Goal: Task Accomplishment & Management: Use online tool/utility

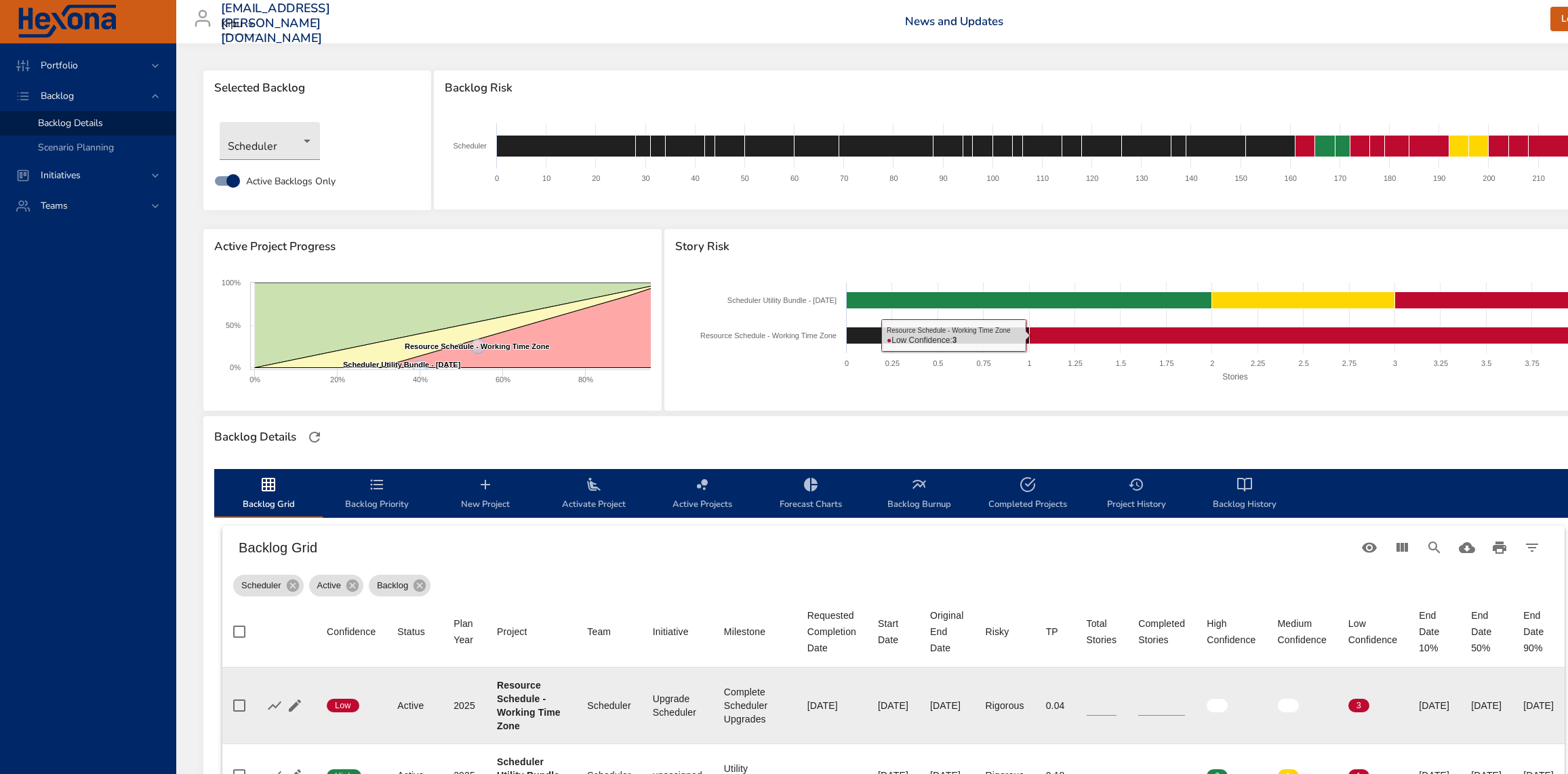
scroll to position [122, 0]
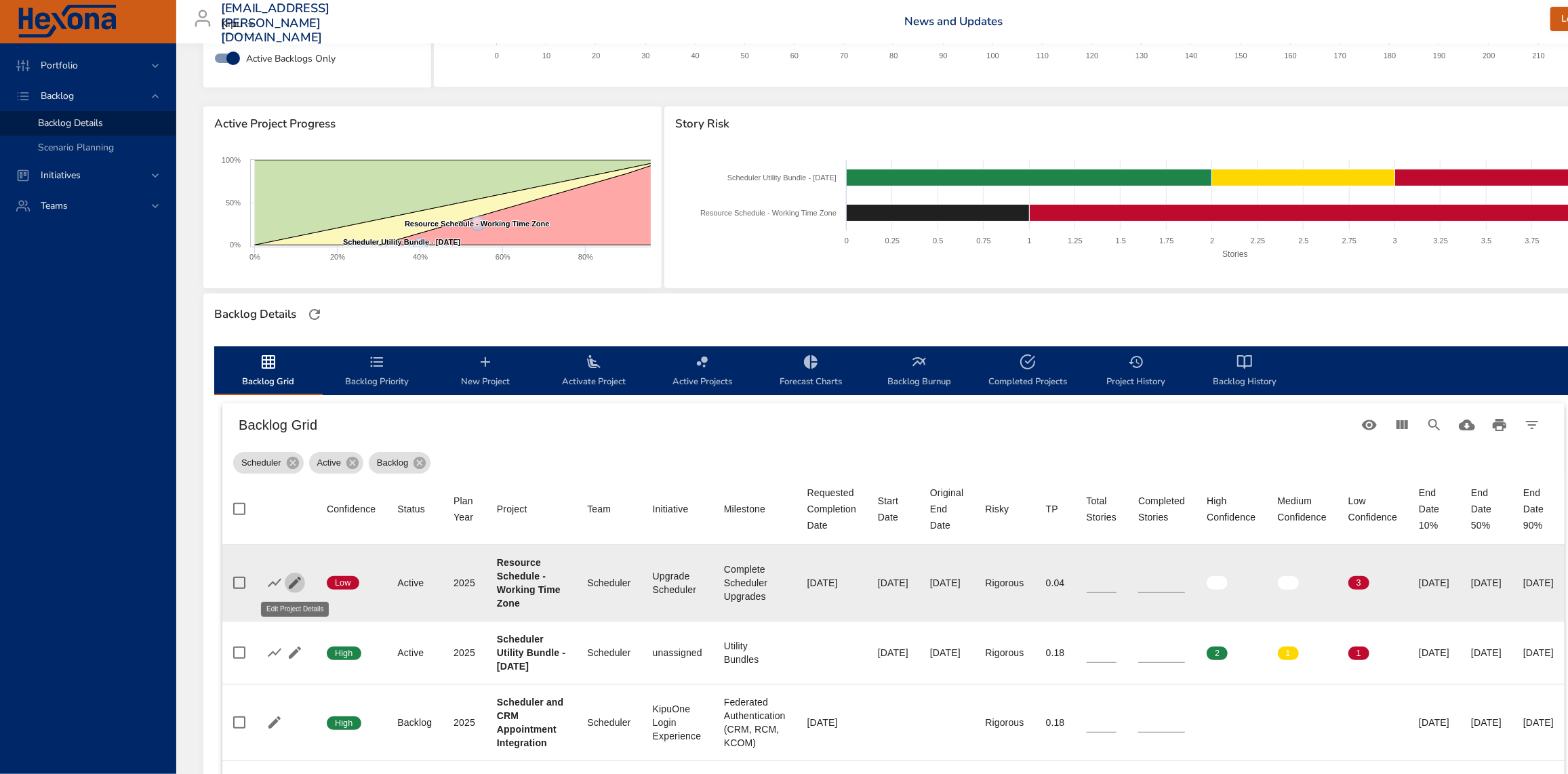
click at [297, 583] on icon "button" at bounding box center [295, 583] width 17 height 17
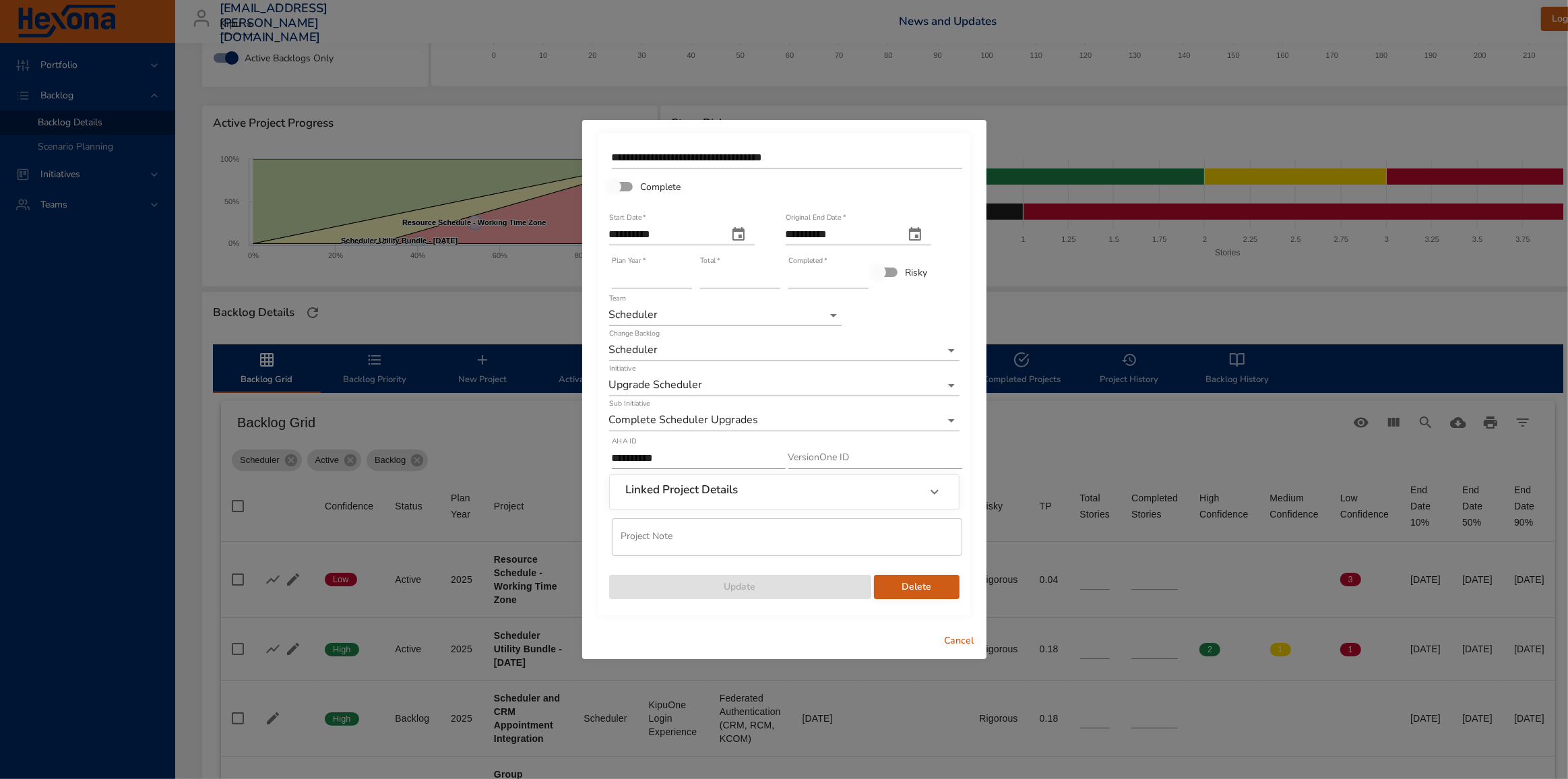
click at [929, 497] on icon at bounding box center [934, 492] width 16 height 16
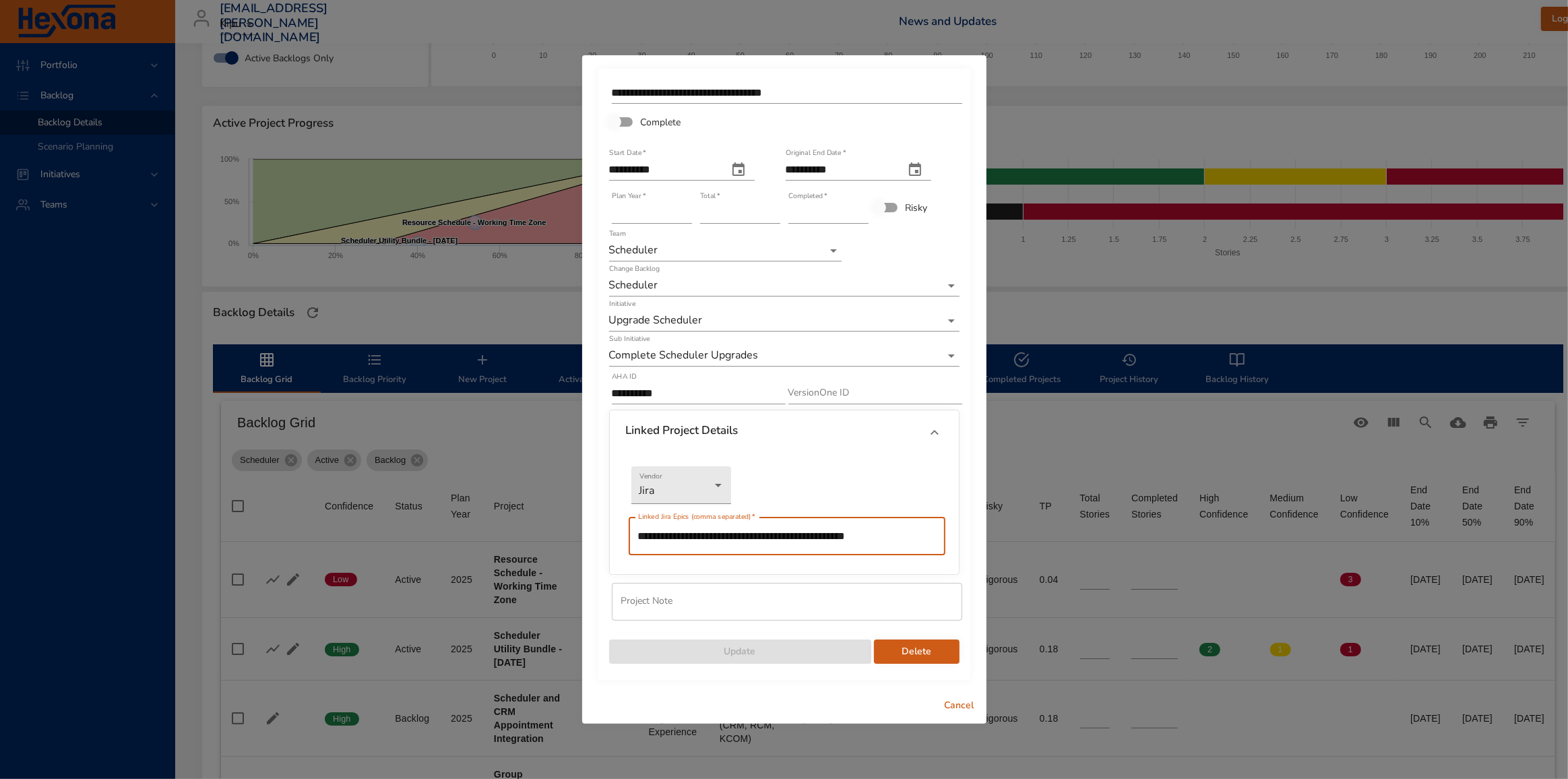
drag, startPoint x: 911, startPoint y: 540, endPoint x: 487, endPoint y: 555, distance: 424.3
click at [487, 555] on div "**********" at bounding box center [784, 390] width 1568 height 779
type input "*"
click at [862, 208] on input "*" at bounding box center [828, 213] width 81 height 21
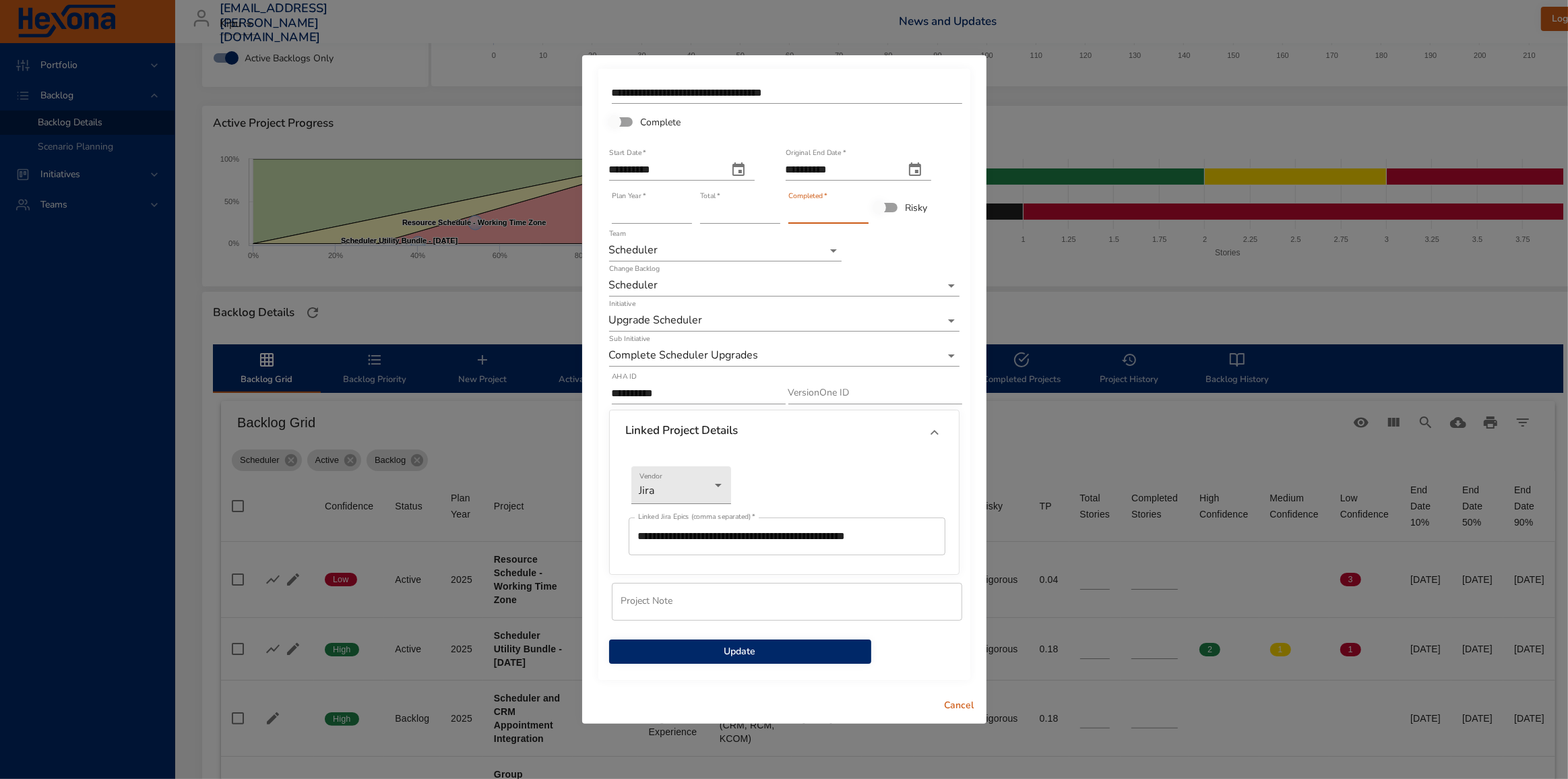
click at [720, 650] on span "Update" at bounding box center [740, 652] width 241 height 16
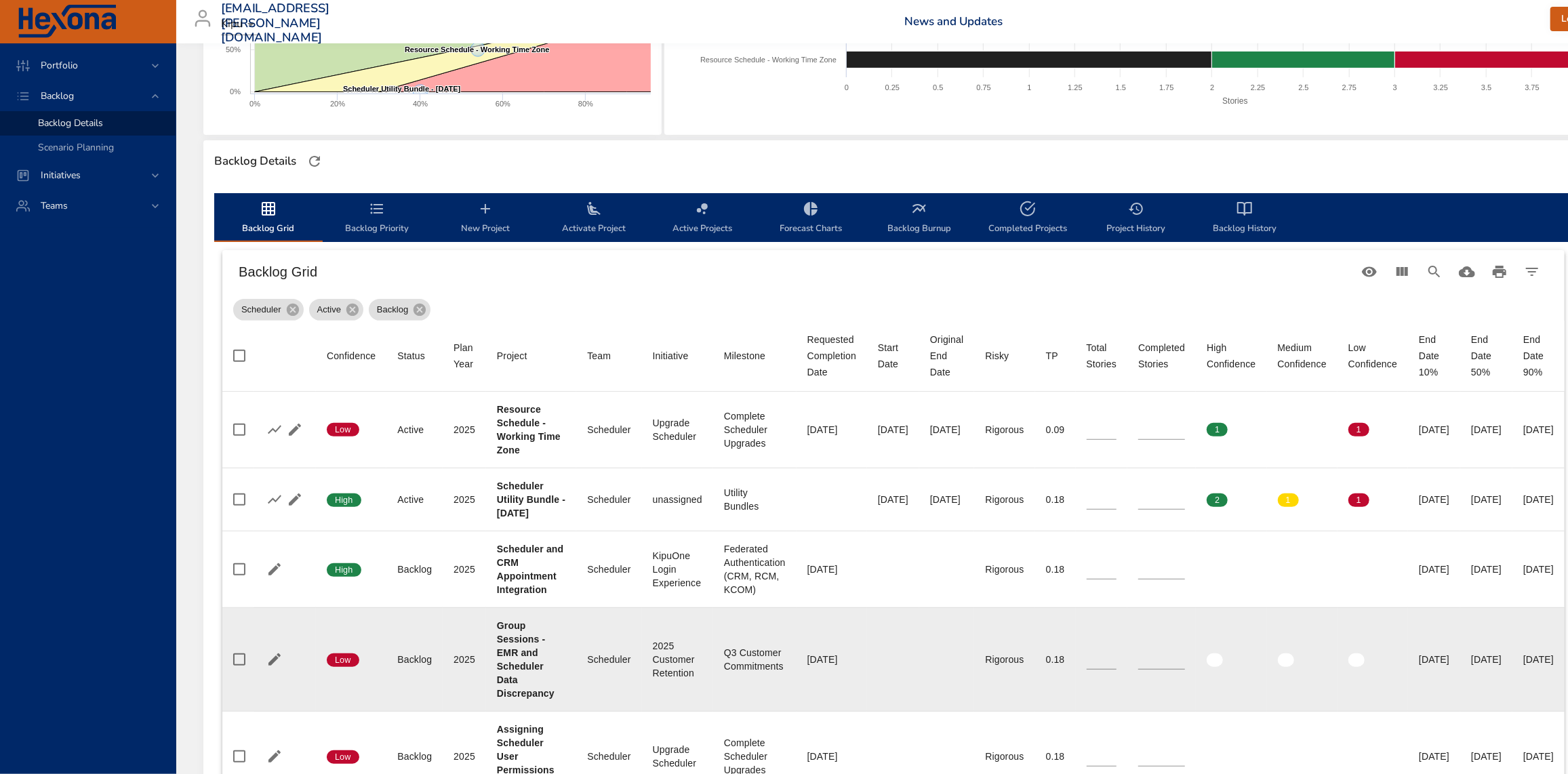
scroll to position [308, 0]
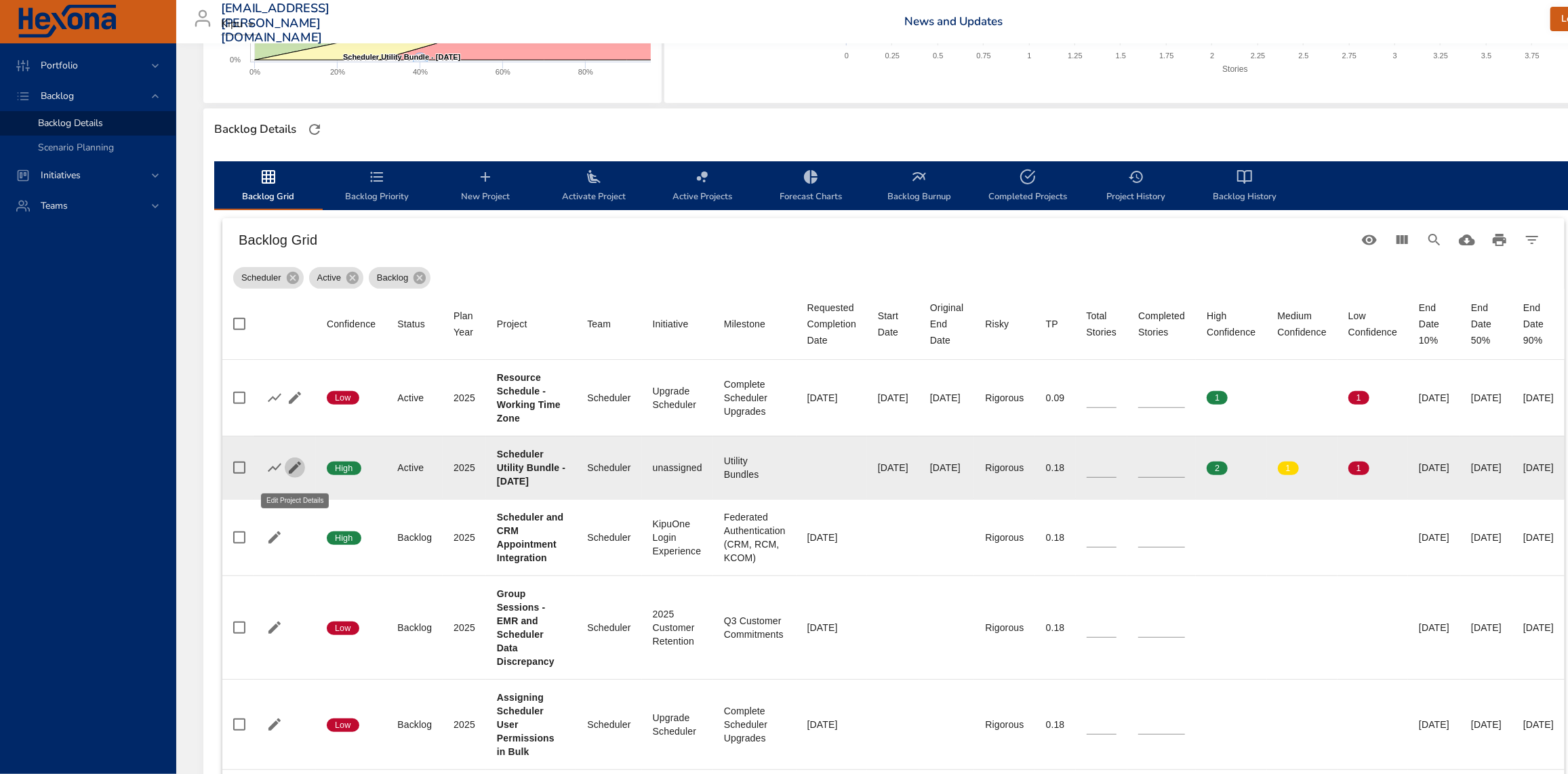
click at [288, 470] on icon "button" at bounding box center [295, 468] width 17 height 17
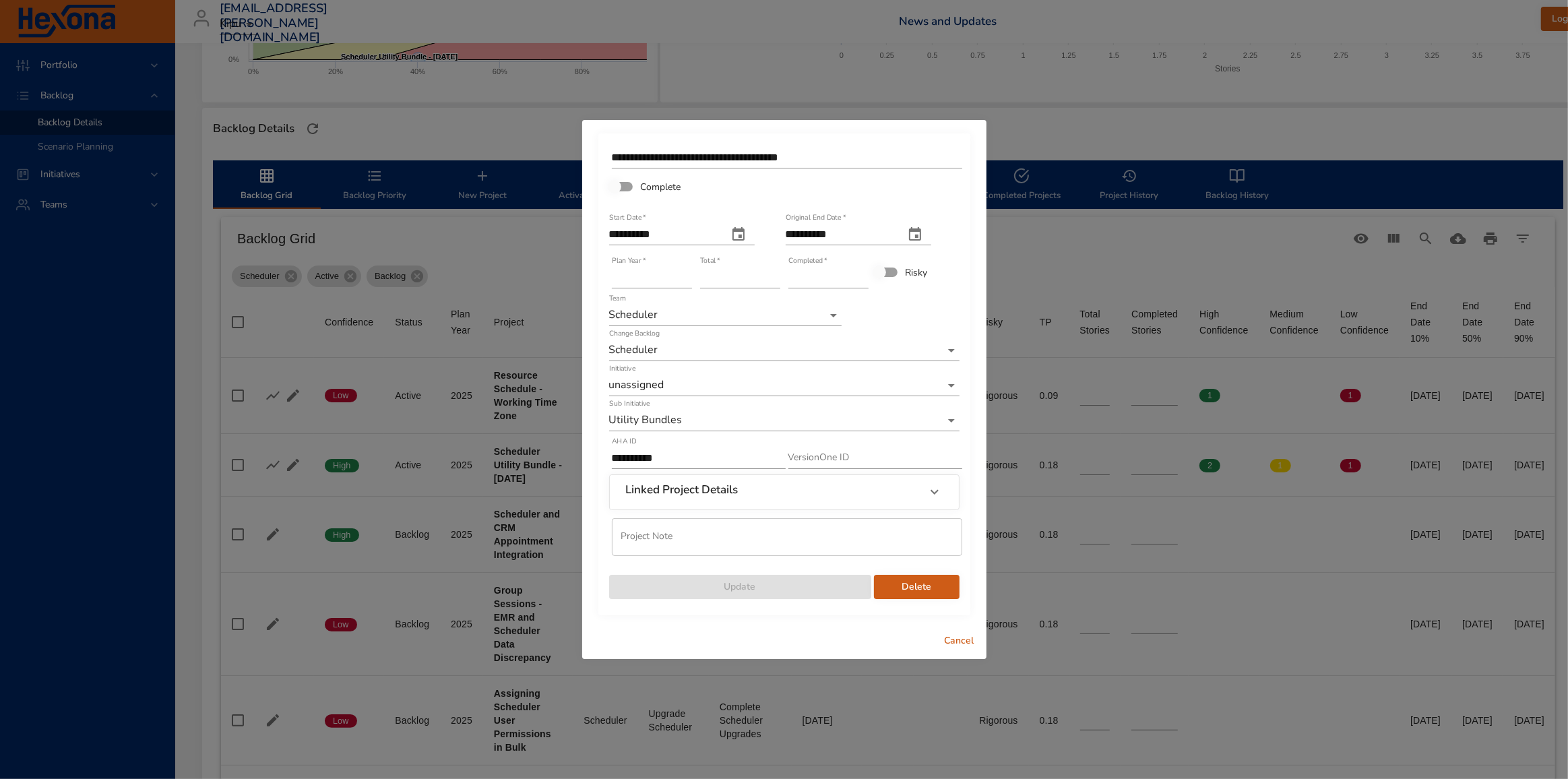
click at [935, 494] on icon at bounding box center [934, 492] width 16 height 16
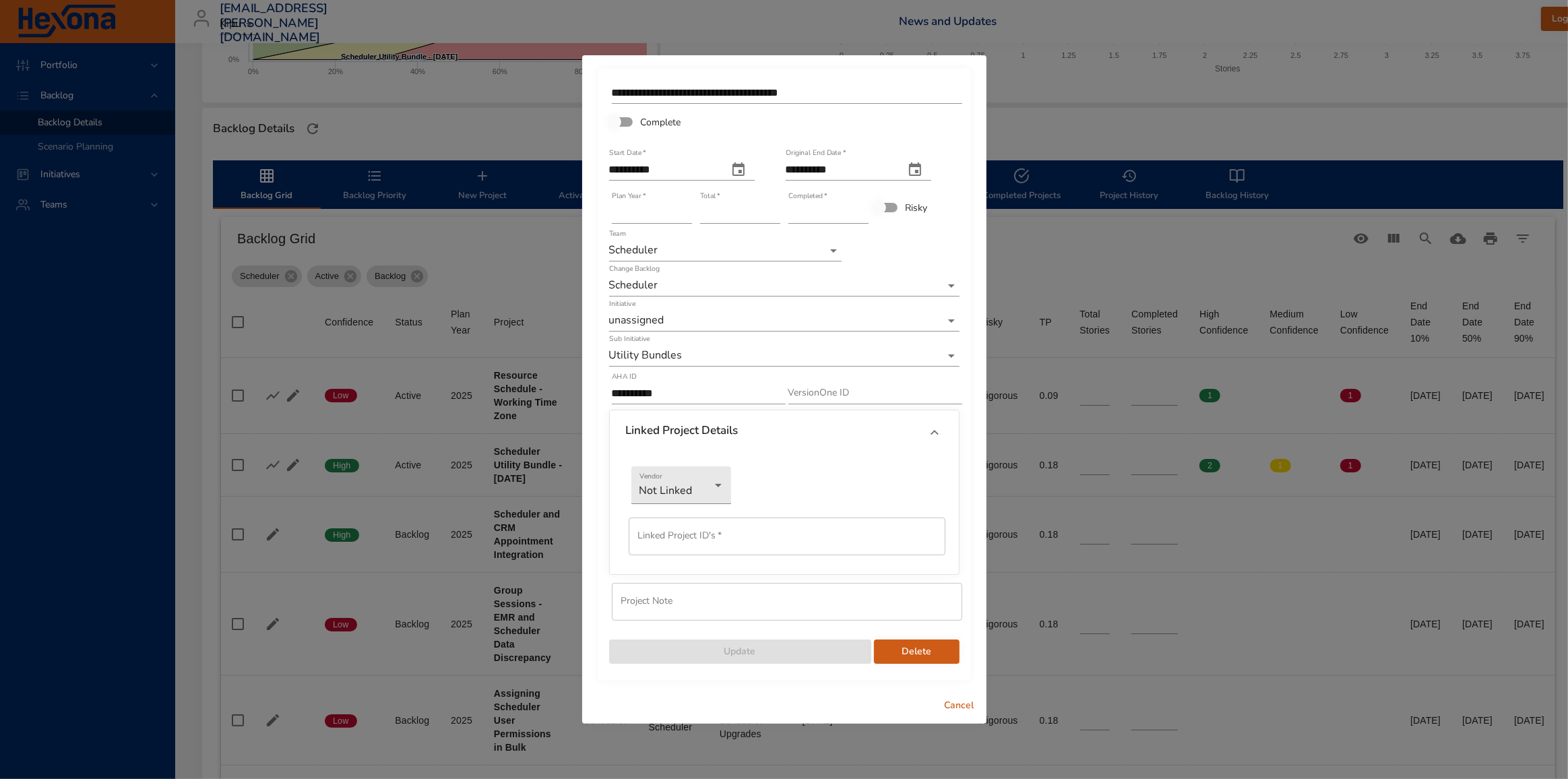
click at [936, 436] on icon at bounding box center [934, 432] width 16 height 16
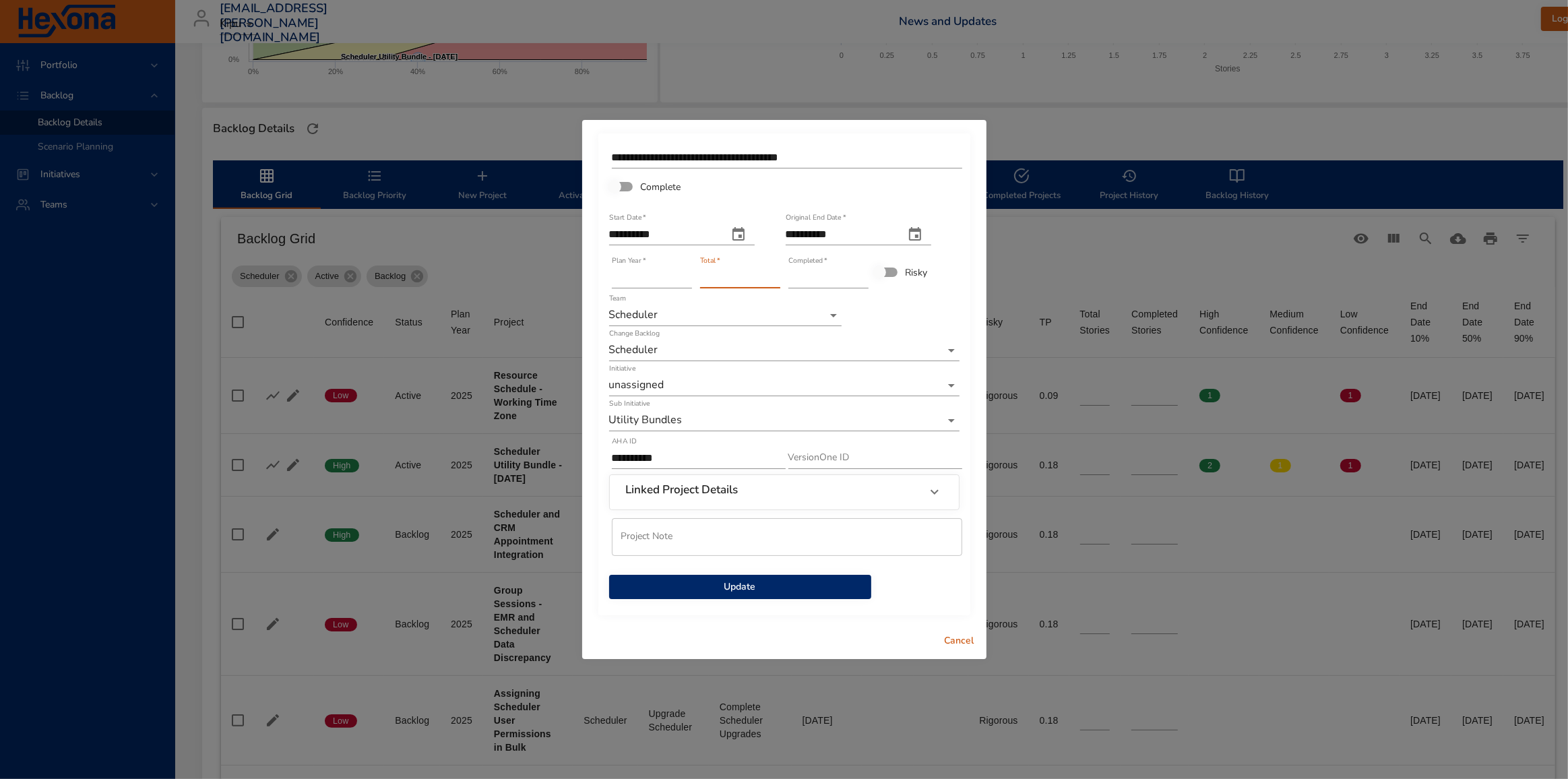
click at [773, 271] on input "*" at bounding box center [740, 278] width 81 height 21
type input "*"
click at [773, 271] on input "*" at bounding box center [740, 278] width 81 height 21
click at [862, 274] on input "*" at bounding box center [828, 278] width 81 height 21
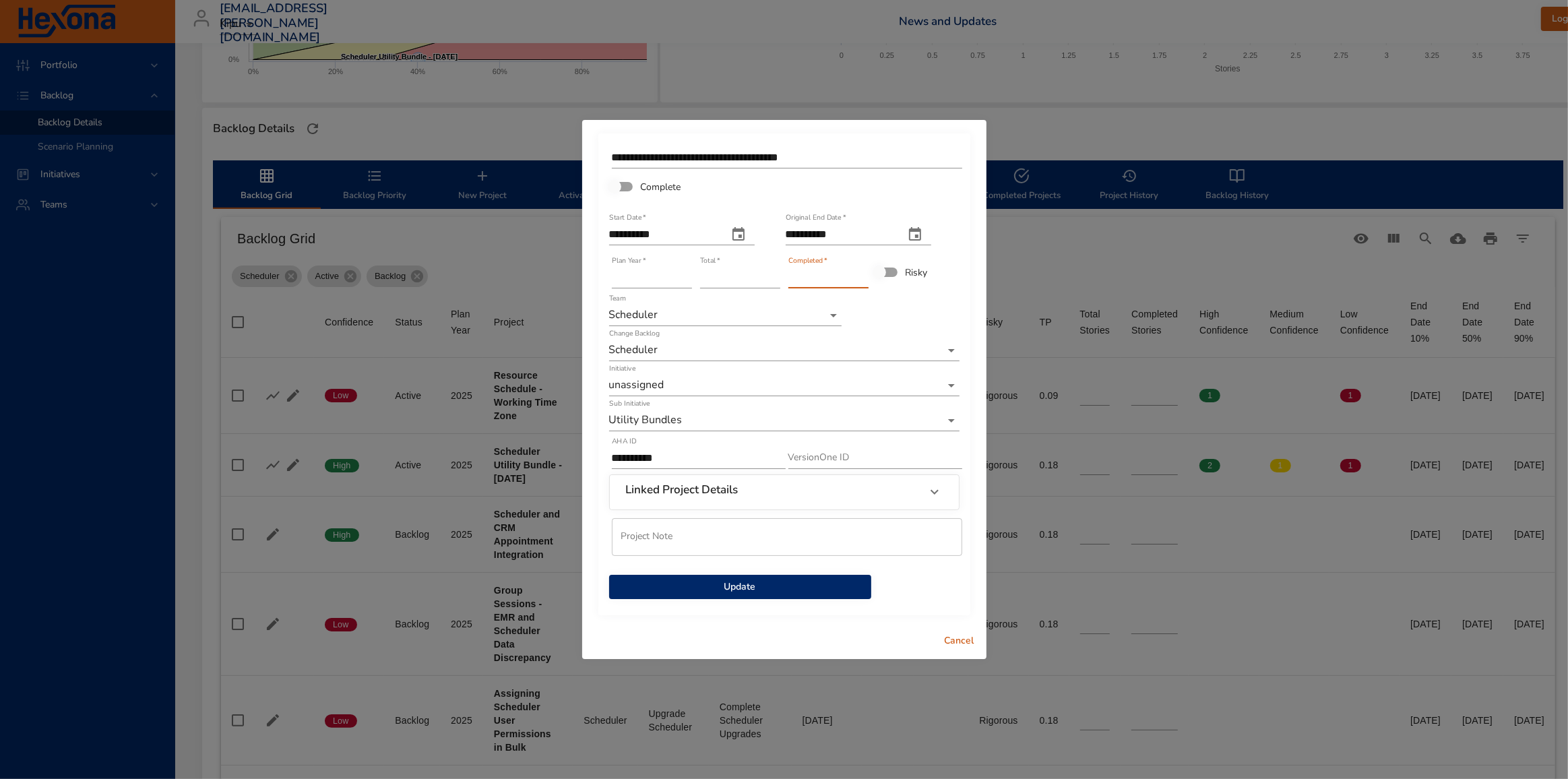
click at [862, 274] on input "*" at bounding box center [828, 278] width 81 height 21
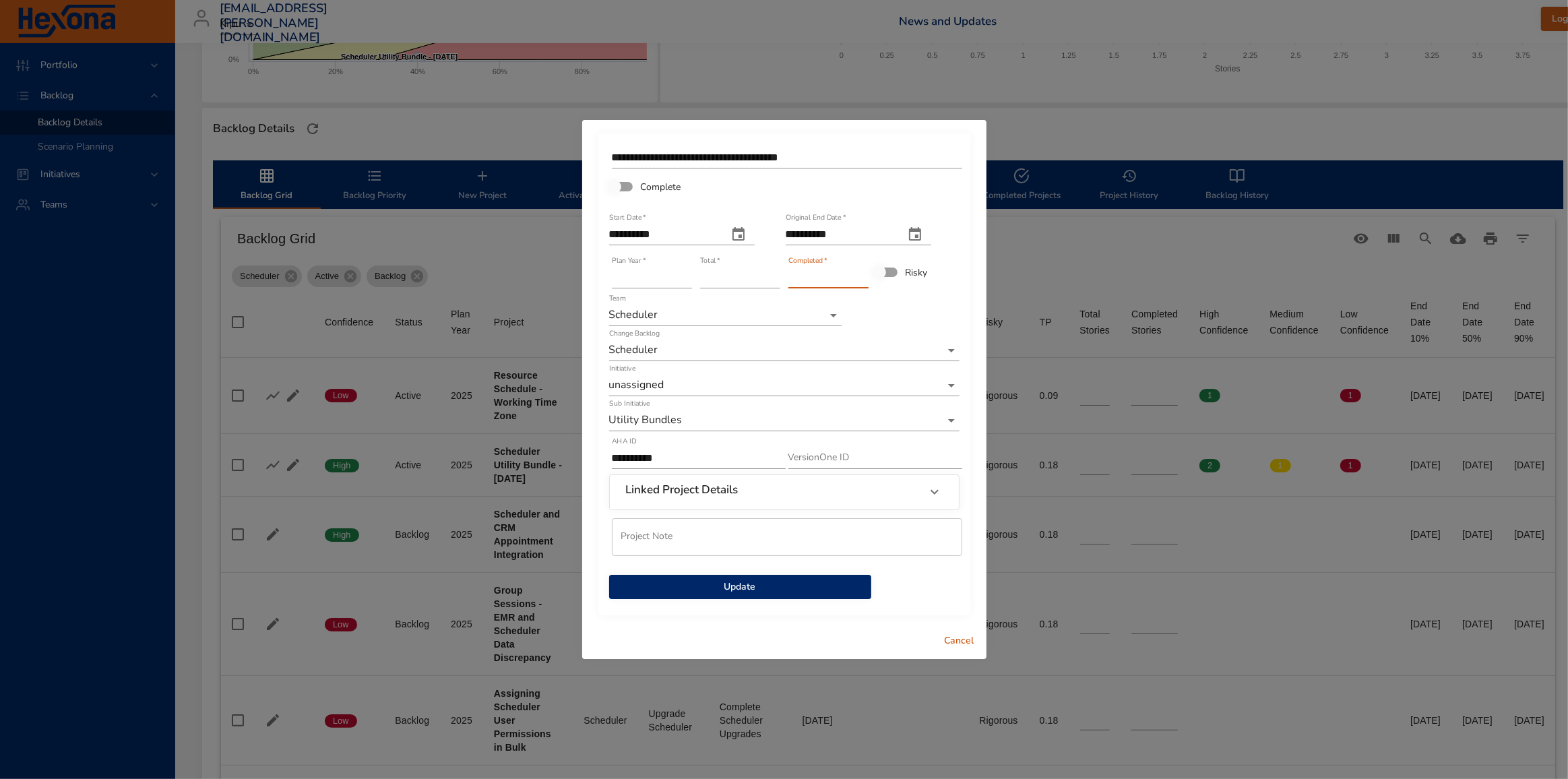
type input "*"
click at [862, 274] on input "*" at bounding box center [828, 278] width 81 height 21
click at [740, 591] on span "Update" at bounding box center [740, 587] width 241 height 16
